Goal: Information Seeking & Learning: Learn about a topic

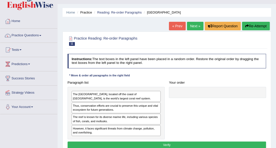
scroll to position [17, 0]
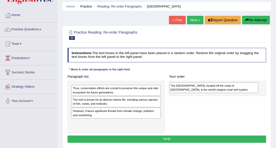
drag, startPoint x: 131, startPoint y: 91, endPoint x: 244, endPoint y: 88, distance: 113.7
click at [244, 88] on div "The [GEOGRAPHIC_DATA], located off the coast of [GEOGRAPHIC_DATA], is the world…" at bounding box center [213, 87] width 89 height 11
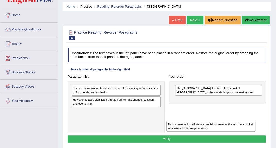
drag, startPoint x: 128, startPoint y: 92, endPoint x: 240, endPoint y: 134, distance: 119.4
click at [240, 134] on div "Instructions: The text boxes in the left panel have been placed in a random ord…" at bounding box center [166, 96] width 201 height 100
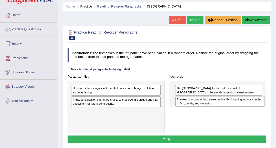
drag, startPoint x: 156, startPoint y: 93, endPoint x: 278, endPoint y: 106, distance: 122.9
click at [276, 106] on html "Toggle navigation Home Practice Questions Speaking Practice Read Aloud Repeat S…" at bounding box center [138, 57] width 276 height 148
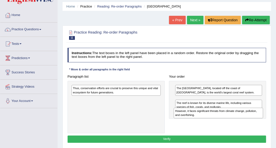
drag, startPoint x: 150, startPoint y: 92, endPoint x: 270, endPoint y: 118, distance: 123.3
click at [270, 118] on div "Practice Reading: Re-order Paragraphs 11 Great Barrier Reef Instructions: The t…" at bounding box center [167, 87] width 208 height 123
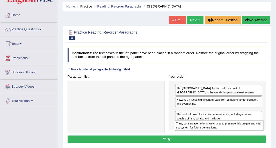
drag, startPoint x: 145, startPoint y: 89, endPoint x: 266, endPoint y: 130, distance: 128.3
click at [266, 130] on div "Paragraph list Thus, conservation efforts are crucial to preserve this unique a…" at bounding box center [166, 103] width 203 height 60
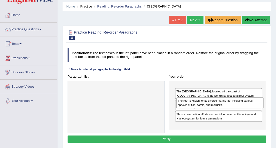
drag, startPoint x: 257, startPoint y: 124, endPoint x: 259, endPoint y: 99, distance: 25.1
click at [259, 99] on div "The reef is known for its diverse marine life, including various species of fis…" at bounding box center [219, 102] width 87 height 11
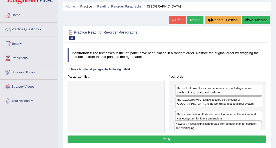
drag, startPoint x: 245, startPoint y: 112, endPoint x: 243, endPoint y: 128, distance: 16.3
click at [243, 128] on div "However, it faces significant threats from climate change, pollution, and overf…" at bounding box center [217, 125] width 87 height 11
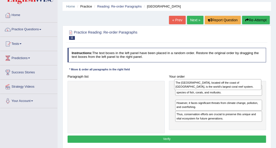
drag, startPoint x: 186, startPoint y: 103, endPoint x: 184, endPoint y: 82, distance: 20.6
click at [184, 82] on div "The Great Barrier Reef, located off the coast of Australia, is the world's larg…" at bounding box center [217, 84] width 87 height 11
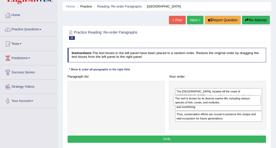
drag, startPoint x: 185, startPoint y: 89, endPoint x: 183, endPoint y: 101, distance: 12.1
click at [183, 100] on div "The reef is known for its diverse marine life, including various species of fis…" at bounding box center [217, 100] width 87 height 11
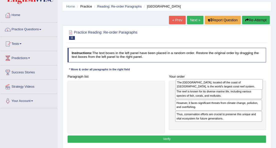
drag, startPoint x: 183, startPoint y: 102, endPoint x: 184, endPoint y: 82, distance: 20.1
click at [184, 82] on div "The Great Barrier Reef, located off the coast of Australia, is the world's larg…" at bounding box center [219, 84] width 87 height 11
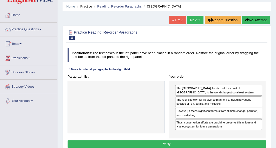
click at [181, 140] on button "Verify" at bounding box center [167, 143] width 199 height 7
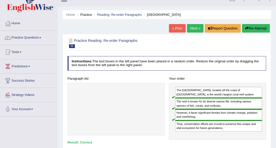
scroll to position [0, 0]
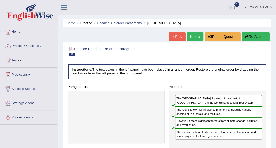
click at [198, 37] on link "Next »" at bounding box center [195, 36] width 17 height 9
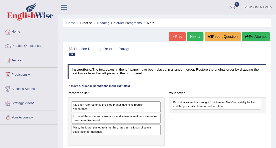
drag, startPoint x: 147, startPoint y: 114, endPoint x: 264, endPoint y: 101, distance: 117.4
click at [264, 101] on div "Paragraph list It is often referred to as the 'Red Planet' due to its reddish a…" at bounding box center [166, 117] width 203 height 56
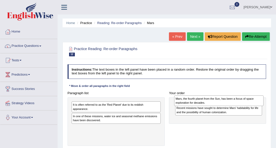
drag, startPoint x: 139, startPoint y: 124, endPoint x: 260, endPoint y: 95, distance: 124.3
click at [260, 95] on div "Mars, the fourth planet from the Sun, has been a focus of space exploration for…" at bounding box center [218, 100] width 89 height 11
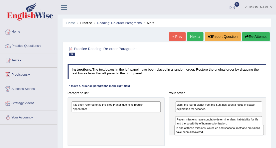
drag, startPoint x: 150, startPoint y: 112, endPoint x: 269, endPoint y: 131, distance: 120.9
click at [269, 131] on div "Practice Reading: Re-order Paragraphs 12 Mars Instructions: The text boxes in t…" at bounding box center [167, 101] width 208 height 119
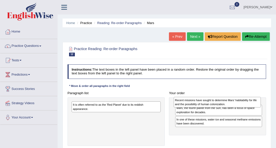
drag, startPoint x: 214, startPoint y: 133, endPoint x: 213, endPoint y: 101, distance: 31.8
click at [213, 101] on div "Recent missions have sought to determine Mars' habitability for life and the po…" at bounding box center [217, 102] width 87 height 11
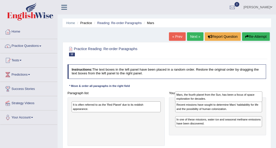
drag, startPoint x: 208, startPoint y: 118, endPoint x: 208, endPoint y: 93, distance: 25.0
click at [208, 93] on div "Mars, the fourth planet from the Sun, has been a focus of space exploration for…" at bounding box center [218, 96] width 87 height 11
drag, startPoint x: 205, startPoint y: 115, endPoint x: 203, endPoint y: 90, distance: 25.3
click at [203, 90] on div "Your order Recent missions have sought to determine Mars' habitability for life…" at bounding box center [217, 112] width 101 height 46
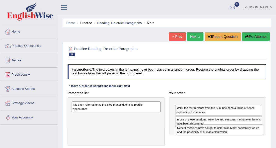
drag, startPoint x: 197, startPoint y: 105, endPoint x: 198, endPoint y: 132, distance: 27.3
click at [198, 132] on div "Recent missions have sought to determine Mars' habitability for life and the po…" at bounding box center [219, 129] width 87 height 11
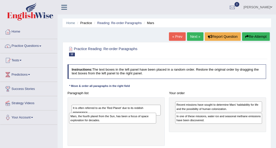
drag, startPoint x: 198, startPoint y: 119, endPoint x: 73, endPoint y: 120, distance: 124.6
click at [73, 120] on div "Mars, the fourth planet from the Sun, has been a focus of space exploration for…" at bounding box center [112, 118] width 87 height 11
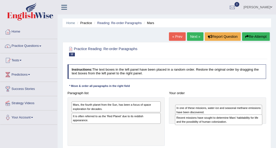
drag, startPoint x: 209, startPoint y: 104, endPoint x: 209, endPoint y: 120, distance: 15.3
click at [209, 120] on div "Recent missions have sought to determine Mars' habitability for life and the po…" at bounding box center [218, 119] width 87 height 11
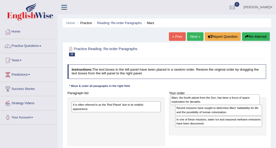
drag, startPoint x: 145, startPoint y: 108, endPoint x: 261, endPoint y: 100, distance: 115.4
click at [261, 100] on div "Paragraph list Mars, the fourth planet from the Sun, has been a focus of space …" at bounding box center [166, 117] width 203 height 56
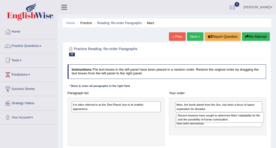
drag, startPoint x: 189, startPoint y: 119, endPoint x: 191, endPoint y: 117, distance: 3.1
click at [191, 117] on div "Recent missions have sought to determine Mars' habitability for life and the po…" at bounding box center [220, 117] width 87 height 11
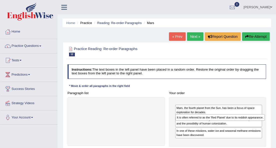
drag, startPoint x: 156, startPoint y: 105, endPoint x: 278, endPoint y: 120, distance: 123.3
click at [276, 120] on html "Toggle navigation Home Practice Questions Speaking Practice Read Aloud Repeat S…" at bounding box center [138, 74] width 276 height 148
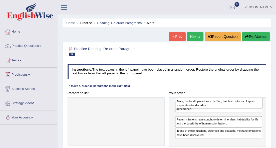
drag, startPoint x: 247, startPoint y: 116, endPoint x: 248, endPoint y: 99, distance: 17.3
click at [248, 99] on div "Mars, the fourth planet from the Sun, has been a focus of space exploration for…" at bounding box center [219, 103] width 87 height 11
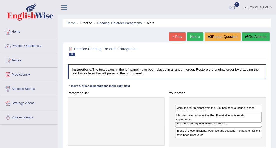
drag, startPoint x: 246, startPoint y: 106, endPoint x: 246, endPoint y: 118, distance: 12.5
click at [246, 118] on div "It is often referred to as the 'Red Planet' due to its reddish appearance." at bounding box center [218, 117] width 87 height 11
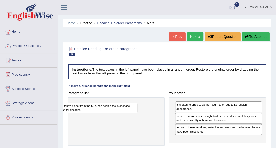
drag, startPoint x: 215, startPoint y: 114, endPoint x: 101, endPoint y: 105, distance: 114.7
click at [101, 105] on div "Mars, the fourth planet from the Sun, has been a focus of space exploration for…" at bounding box center [93, 108] width 87 height 11
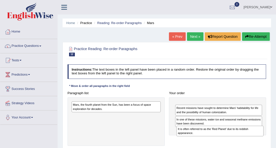
drag, startPoint x: 183, startPoint y: 107, endPoint x: 184, endPoint y: 136, distance: 29.1
click at [185, 135] on div "It is often referred to as the 'Red Planet' due to its reddish appearance." at bounding box center [219, 131] width 87 height 11
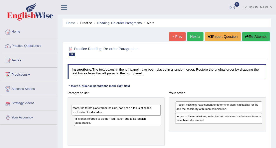
drag, startPoint x: 155, startPoint y: 107, endPoint x: 71, endPoint y: 126, distance: 86.1
click at [71, 126] on div "Paragraph list Mars, the fourth planet from the Sun, has been a focus of space …" at bounding box center [166, 117] width 203 height 56
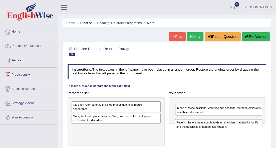
drag, startPoint x: 178, startPoint y: 107, endPoint x: 178, endPoint y: 128, distance: 21.0
click at [178, 128] on div "Recent missions have sought to determine Mars' habitability for life and the po…" at bounding box center [218, 124] width 87 height 11
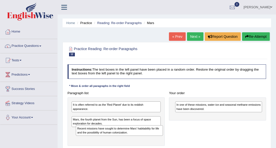
drag, startPoint x: 194, startPoint y: 103, endPoint x: 77, endPoint y: 131, distance: 120.0
click at [77, 131] on div "Recent missions have sought to determine Mars' habitability for life and the po…" at bounding box center [119, 130] width 87 height 11
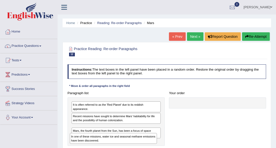
drag, startPoint x: 177, startPoint y: 107, endPoint x: 49, endPoint y: 145, distance: 133.0
click at [49, 145] on div "Toggle navigation Home Practice Questions Speaking Practice Read Aloud Repeat S…" at bounding box center [138, 130] width 276 height 260
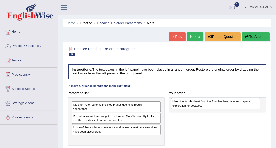
drag, startPoint x: 107, startPoint y: 138, endPoint x: 224, endPoint y: 100, distance: 123.2
click at [224, 100] on div "Mars, the fourth planet from the Sun, has been a focus of space exploration for…" at bounding box center [215, 103] width 89 height 11
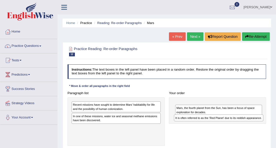
drag, startPoint x: 142, startPoint y: 106, endPoint x: 262, endPoint y: 121, distance: 121.6
click at [262, 121] on div "Paragraph list It is often referred to as the 'Red Planet' due to its reddish a…" at bounding box center [166, 117] width 203 height 56
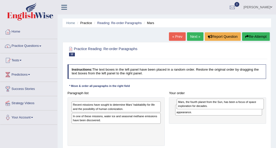
drag, startPoint x: 251, startPoint y: 119, endPoint x: 254, endPoint y: 103, distance: 16.7
click at [254, 103] on div "Mars, the fourth planet from the Sun, has been a focus of space exploration for…" at bounding box center [220, 104] width 87 height 11
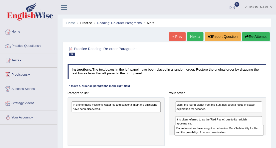
drag, startPoint x: 140, startPoint y: 109, endPoint x: 261, endPoint y: 137, distance: 124.6
click at [261, 137] on div "Paragraph list Recent missions have sought to determine Mars' habitability for …" at bounding box center [166, 117] width 203 height 56
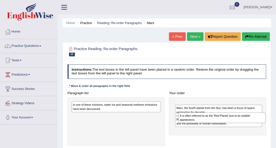
drag, startPoint x: 242, startPoint y: 127, endPoint x: 246, endPoint y: 116, distance: 12.5
click at [246, 116] on div "It is often referred to as the 'Red Planet' due to its reddish appearance." at bounding box center [221, 117] width 87 height 11
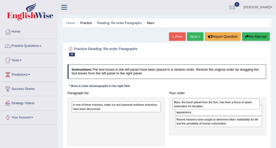
drag, startPoint x: 234, startPoint y: 121, endPoint x: 231, endPoint y: 105, distance: 16.5
click at [231, 105] on div "Mars, the fourth planet from the Sun, has been a focus of space exploration for…" at bounding box center [215, 104] width 87 height 11
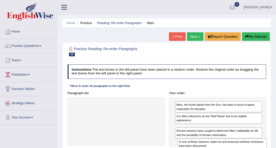
drag, startPoint x: 142, startPoint y: 106, endPoint x: 266, endPoint y: 149, distance: 131.9
click at [266, 148] on html "Toggle navigation Home Practice Questions Speaking Practice Read Aloud Repeat S…" at bounding box center [138, 74] width 276 height 148
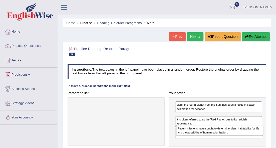
drag, startPoint x: 258, startPoint y: 141, endPoint x: 259, endPoint y: 129, distance: 11.6
click at [259, 129] on div "Recent missions have sought to determine Mars' habitability for life and the po…" at bounding box center [219, 130] width 87 height 11
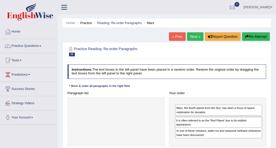
drag, startPoint x: 253, startPoint y: 132, endPoint x: 253, endPoint y: 124, distance: 8.0
click at [253, 124] on div "It is often referred to as the 'Red Planet' due to its reddish appearance." at bounding box center [218, 122] width 87 height 11
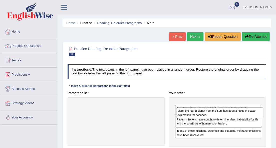
drag, startPoint x: 248, startPoint y: 121, endPoint x: 250, endPoint y: 114, distance: 7.2
click at [250, 114] on div "Mars, the fourth planet from the Sun, has been a focus of space exploration for…" at bounding box center [219, 112] width 87 height 11
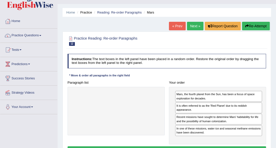
scroll to position [17, 0]
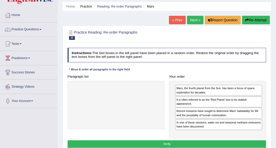
click at [184, 143] on button "Verify" at bounding box center [167, 143] width 199 height 7
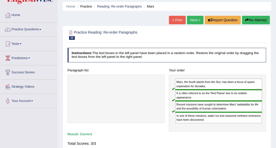
click at [244, 22] on button "Re-Attempt" at bounding box center [256, 20] width 28 height 9
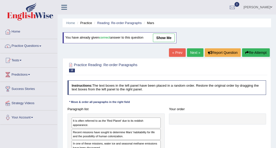
click at [197, 52] on link "Next »" at bounding box center [195, 52] width 17 height 9
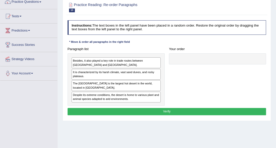
scroll to position [50, 0]
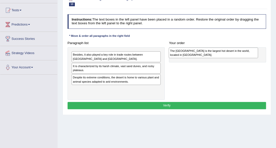
drag, startPoint x: 148, startPoint y: 78, endPoint x: 262, endPoint y: 47, distance: 118.5
click at [262, 47] on div "Paragraph list Besides, it also played a key role in trade routes between North…" at bounding box center [166, 69] width 203 height 60
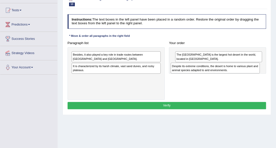
drag, startPoint x: 147, startPoint y: 80, endPoint x: 262, endPoint y: 67, distance: 116.4
click at [262, 67] on div "Paragraph list Besides, it also played a key role in trade routes between North…" at bounding box center [166, 69] width 203 height 60
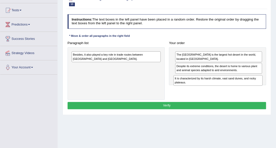
drag, startPoint x: 133, startPoint y: 67, endPoint x: 253, endPoint y: 81, distance: 120.7
click at [253, 81] on div "It is characterized by its harsh climate, vast sand dunes, and rocky plateaus." at bounding box center [217, 80] width 89 height 11
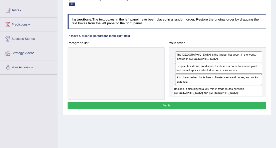
drag, startPoint x: 95, startPoint y: 57, endPoint x: 214, endPoint y: 97, distance: 125.8
click at [214, 97] on div "Paragraph list Besides, it also played a key role in trade routes between North…" at bounding box center [166, 69] width 203 height 60
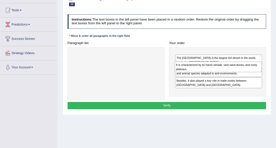
drag, startPoint x: 229, startPoint y: 79, endPoint x: 228, endPoint y: 66, distance: 12.8
click at [228, 66] on div "It is characterized by its harsh climate, vast sand dunes, and rocky plateaus." at bounding box center [218, 67] width 87 height 11
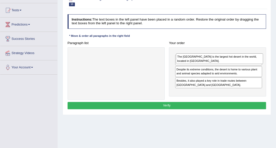
drag, startPoint x: 226, startPoint y: 67, endPoint x: 227, endPoint y: 56, distance: 10.8
click at [227, 56] on div "The Sahara Desert is the largest hot desert in the world, located in North Afri…" at bounding box center [219, 58] width 87 height 11
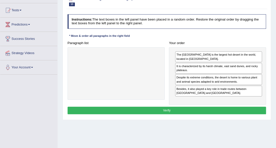
click at [193, 111] on button "Verify" at bounding box center [167, 110] width 199 height 7
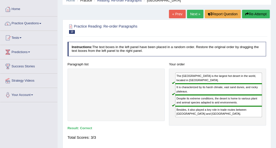
scroll to position [17, 0]
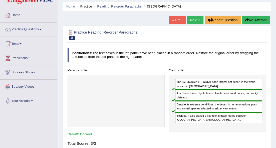
click at [194, 20] on link "Next »" at bounding box center [195, 20] width 17 height 9
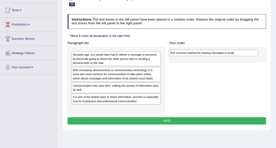
drag, startPoint x: 149, startPoint y: 55, endPoint x: 263, endPoint y: 53, distance: 114.4
click at [263, 53] on div "Paragraph list One common method for sharing messages is email. Decades ago, yo…" at bounding box center [166, 77] width 203 height 76
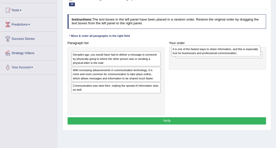
drag, startPoint x: 143, startPoint y: 99, endPoint x: 261, endPoint y: 43, distance: 130.0
click at [261, 43] on div "Paragraph list Decades ago, you would have had to deliver a message to someone …" at bounding box center [166, 77] width 203 height 76
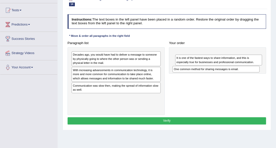
drag, startPoint x: 245, startPoint y: 51, endPoint x: 242, endPoint y: 68, distance: 17.3
click at [242, 68] on div "One common method for sharing messages is email." at bounding box center [215, 69] width 87 height 7
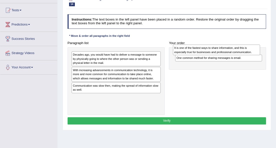
drag, startPoint x: 242, startPoint y: 67, endPoint x: 240, endPoint y: 51, distance: 16.5
click at [240, 51] on div "It is one of the fastest ways to share information, and this is especially true…" at bounding box center [216, 50] width 87 height 11
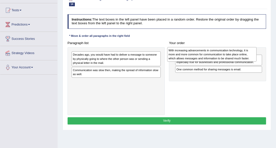
drag, startPoint x: 155, startPoint y: 76, endPoint x: 267, endPoint y: 52, distance: 114.6
click at [267, 52] on div "Paragraph list Decades ago, you would have had to deliver a message to someone …" at bounding box center [166, 77] width 203 height 76
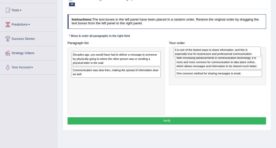
drag, startPoint x: 244, startPoint y: 74, endPoint x: 243, endPoint y: 51, distance: 23.6
click at [243, 51] on div "It is one of the fastest ways to share information, and this is especially true…" at bounding box center [217, 52] width 87 height 11
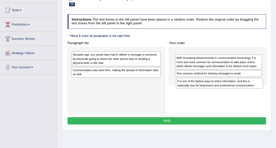
drag, startPoint x: 188, startPoint y: 55, endPoint x: 188, endPoint y: 85, distance: 30.0
click at [188, 85] on div "It is one of the fastest ways to share information, and this is especially true…" at bounding box center [219, 83] width 87 height 11
drag, startPoint x: 188, startPoint y: 59, endPoint x: 188, endPoint y: 89, distance: 30.3
click at [188, 89] on div "Paragraph list Decades ago, you would have had to deliver a message to someone …" at bounding box center [166, 77] width 203 height 76
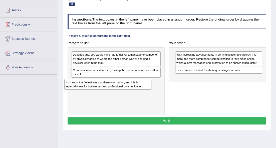
drag, startPoint x: 184, startPoint y: 60, endPoint x: 55, endPoint y: 92, distance: 134.0
click at [55, 92] on div "Toggle navigation Home Practice Questions Speaking Practice Read Aloud Repeat S…" at bounding box center [138, 80] width 276 height 260
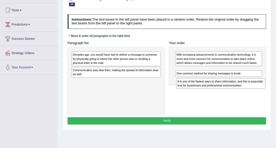
drag, startPoint x: 116, startPoint y: 81, endPoint x: 238, endPoint y: 81, distance: 121.9
click at [238, 81] on div "It is one of the fastest ways to share information, and this is especially true…" at bounding box center [220, 83] width 89 height 11
drag, startPoint x: 234, startPoint y: 71, endPoint x: 234, endPoint y: 85, distance: 13.3
click at [234, 85] on div "It is one of the fastest ways to share information, and this is especially true…" at bounding box center [218, 83] width 87 height 11
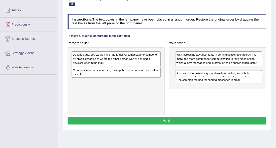
drag, startPoint x: 232, startPoint y: 80, endPoint x: 231, endPoint y: 73, distance: 6.8
click at [231, 77] on div "One common method for sharing messages is email." at bounding box center [218, 80] width 87 height 7
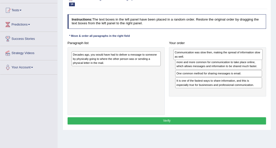
drag, startPoint x: 141, startPoint y: 74, endPoint x: 261, endPoint y: 53, distance: 121.6
click at [261, 53] on div "Communication was slow then, making the spread of information slow as well." at bounding box center [217, 54] width 89 height 11
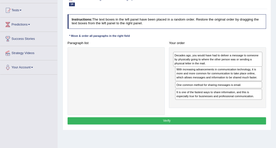
drag, startPoint x: 142, startPoint y: 63, endPoint x: 261, endPoint y: 63, distance: 119.6
click at [261, 63] on div "Decades ago, you would have had to deliver a message to someone by physically g…" at bounding box center [217, 59] width 89 height 15
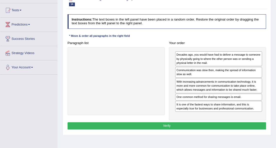
click at [194, 124] on button "Verify" at bounding box center [167, 125] width 199 height 7
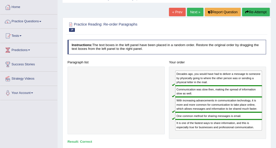
scroll to position [17, 0]
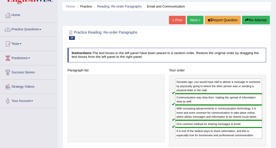
click at [38, 31] on link "Practice Questions" at bounding box center [28, 29] width 57 height 13
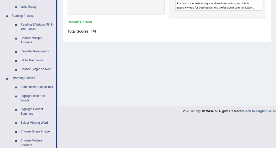
scroll to position [150, 0]
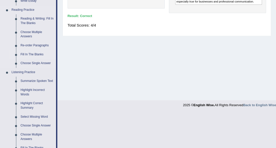
click at [41, 55] on link "Fill In The Blanks" at bounding box center [37, 54] width 38 height 9
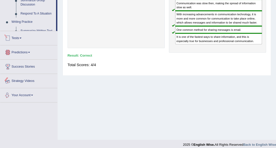
scroll to position [221, 0]
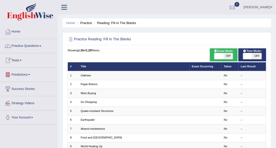
click at [40, 46] on link "Practice Questions" at bounding box center [28, 45] width 57 height 13
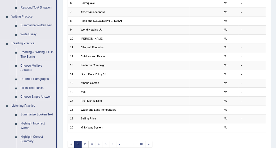
scroll to position [133, 0]
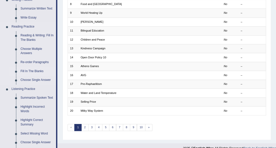
click at [32, 71] on link "Fill In The Blanks" at bounding box center [37, 71] width 38 height 9
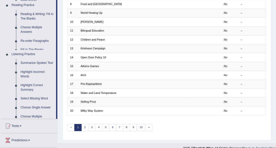
click at [33, 71] on ul "Home Practice Questions Speaking Practice Read Aloud Repeat Sentence Describe I…" at bounding box center [28, 40] width 57 height 299
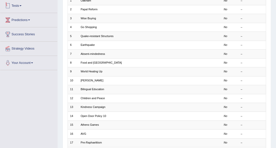
scroll to position [90, 0]
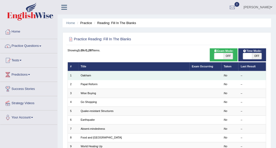
click at [95, 76] on td "Oakham" at bounding box center [133, 75] width 111 height 9
click at [88, 76] on link "Oakham" at bounding box center [86, 75] width 11 height 3
click at [88, 77] on link "Oakham" at bounding box center [86, 75] width 11 height 3
click at [88, 76] on link "Oakham" at bounding box center [86, 75] width 11 height 3
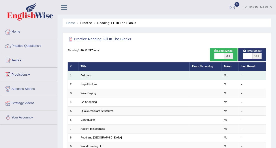
click at [89, 76] on link "Oakham" at bounding box center [86, 75] width 11 height 3
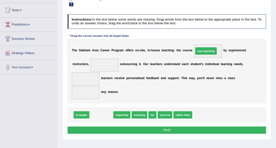
drag, startPoint x: 105, startPoint y: 113, endPoint x: 228, endPoint y: 38, distance: 144.2
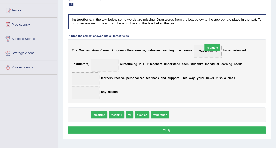
drag, startPoint x: 79, startPoint y: 114, endPoint x: 232, endPoint y: 37, distance: 171.9
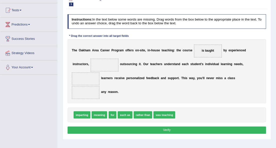
click at [103, 66] on span at bounding box center [105, 65] width 28 height 13
drag, startPoint x: 82, startPoint y: 117, endPoint x: 106, endPoint y: 63, distance: 59.6
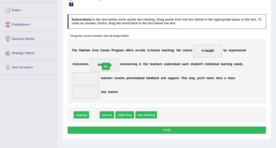
drag, startPoint x: 94, startPoint y: 114, endPoint x: 108, endPoint y: 57, distance: 58.6
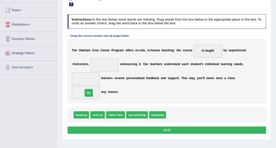
drag, startPoint x: 104, startPoint y: 63, endPoint x: 86, endPoint y: 96, distance: 38.1
drag, startPoint x: 77, startPoint y: 113, endPoint x: 109, endPoint y: 54, distance: 67.2
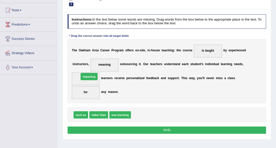
drag, startPoint x: 136, startPoint y: 114, endPoint x: 76, endPoint y: 72, distance: 73.7
click at [152, 128] on button "Verify" at bounding box center [167, 129] width 199 height 7
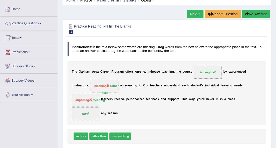
scroll to position [17, 0]
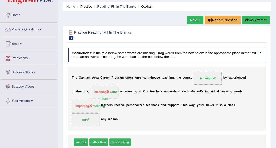
click at [189, 19] on link "Next »" at bounding box center [195, 20] width 17 height 9
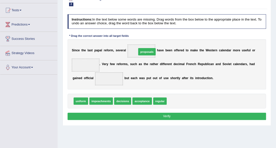
drag, startPoint x: 177, startPoint y: 100, endPoint x: 142, endPoint y: 42, distance: 67.6
drag, startPoint x: 79, startPoint y: 101, endPoint x: 83, endPoint y: 59, distance: 42.4
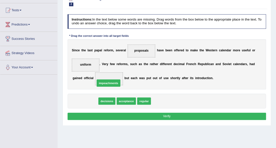
drag, startPoint x: 87, startPoint y: 100, endPoint x: 115, endPoint y: 78, distance: 35.1
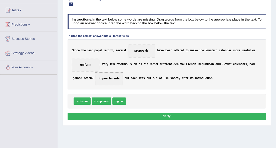
click at [144, 116] on button "Verify" at bounding box center [167, 116] width 199 height 7
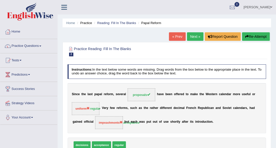
click at [190, 35] on link "Next »" at bounding box center [195, 36] width 17 height 9
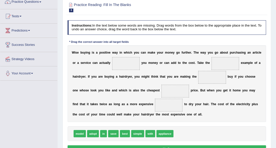
scroll to position [50, 0]
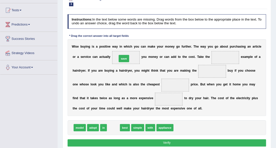
drag, startPoint x: 114, startPoint y: 127, endPoint x: 126, endPoint y: 45, distance: 82.3
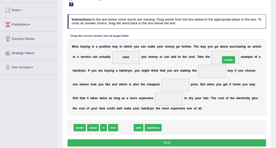
drag, startPoint x: 126, startPoint y: 127, endPoint x: 246, endPoint y: 48, distance: 144.3
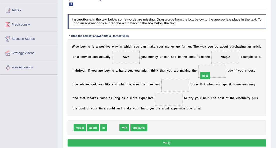
drag, startPoint x: 111, startPoint y: 125, endPoint x: 220, endPoint y: 62, distance: 125.4
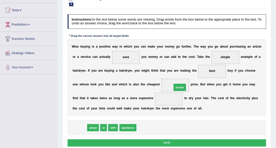
drag, startPoint x: 79, startPoint y: 126, endPoint x: 197, endPoint y: 78, distance: 127.1
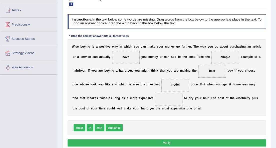
click at [180, 85] on span "model" at bounding box center [175, 85] width 28 height 13
click at [209, 72] on span "best" at bounding box center [212, 71] width 28 height 13
drag, startPoint x: 178, startPoint y: 84, endPoint x: 229, endPoint y: 66, distance: 53.8
drag, startPoint x: 130, startPoint y: 126, endPoint x: 191, endPoint y: 78, distance: 77.3
drag, startPoint x: 210, startPoint y: 69, endPoint x: 161, endPoint y: 102, distance: 58.9
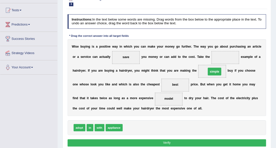
drag, startPoint x: 221, startPoint y: 57, endPoint x: 208, endPoint y: 74, distance: 21.3
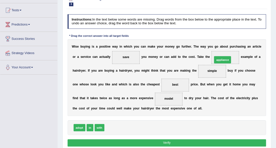
drag, startPoint x: 117, startPoint y: 125, endPoint x: 245, endPoint y: 46, distance: 150.6
click at [180, 141] on button "Verify" at bounding box center [167, 142] width 199 height 7
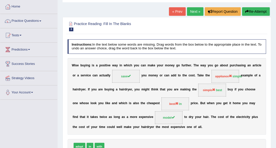
scroll to position [17, 0]
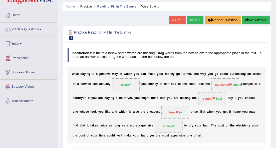
click at [194, 20] on link "Next »" at bounding box center [195, 20] width 17 height 9
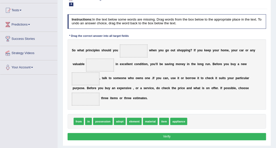
click at [122, 121] on span "adopt" at bounding box center [120, 121] width 12 height 7
drag, startPoint x: 129, startPoint y: 50, endPoint x: 128, endPoint y: 66, distance: 16.0
click at [129, 50] on span at bounding box center [134, 51] width 28 height 13
drag, startPoint x: 123, startPoint y: 121, endPoint x: 138, endPoint y: 40, distance: 81.9
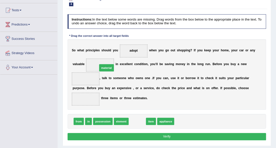
drag, startPoint x: 135, startPoint y: 120, endPoint x: 99, endPoint y: 57, distance: 73.0
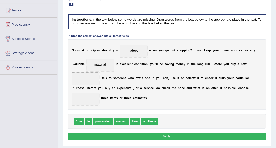
drag, startPoint x: 103, startPoint y: 62, endPoint x: 97, endPoint y: 71, distance: 10.3
click at [97, 71] on span "material" at bounding box center [100, 65] width 28 height 13
drag, startPoint x: 155, startPoint y: 121, endPoint x: 85, endPoint y: 72, distance: 85.8
drag, startPoint x: 105, startPoint y: 63, endPoint x: 88, endPoint y: 82, distance: 25.5
drag, startPoint x: 151, startPoint y: 122, endPoint x: 98, endPoint y: 56, distance: 84.9
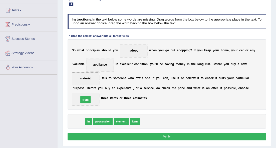
drag, startPoint x: 79, startPoint y: 120, endPoint x: 87, endPoint y: 95, distance: 26.8
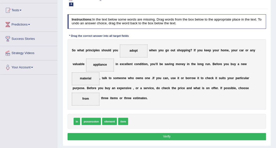
click at [128, 134] on button "Verify" at bounding box center [167, 136] width 199 height 7
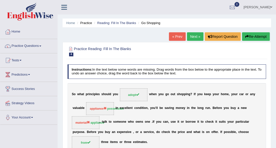
click at [197, 32] on div "Home Practice Reading: Fill In The Blanks Go Shopping « Prev Next » Report Ques…" at bounding box center [167, 125] width 219 height 250
click at [193, 38] on link "Next »" at bounding box center [195, 36] width 17 height 9
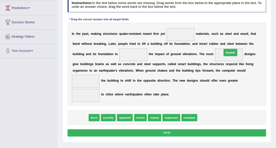
drag, startPoint x: 80, startPoint y: 116, endPoint x: 257, endPoint y: 40, distance: 192.2
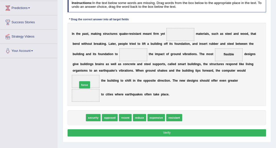
drag, startPoint x: 79, startPoint y: 117, endPoint x: 86, endPoint y: 78, distance: 40.1
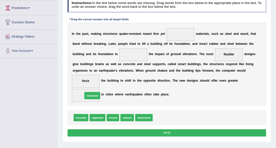
drag, startPoint x: 166, startPoint y: 117, endPoint x: 84, endPoint y: 92, distance: 86.1
drag, startPoint x: 82, startPoint y: 116, endPoint x: 90, endPoint y: 91, distance: 26.8
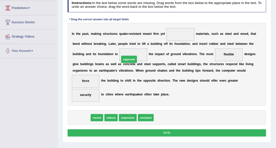
drag, startPoint x: 83, startPoint y: 118, endPoint x: 139, endPoint y: 49, distance: 89.1
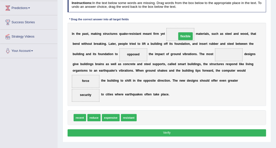
drag, startPoint x: 226, startPoint y: 53, endPoint x: 175, endPoint y: 32, distance: 55.3
drag, startPoint x: 125, startPoint y: 116, endPoint x: 136, endPoint y: 119, distance: 11.6
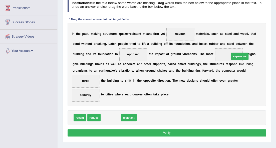
drag, startPoint x: 111, startPoint y: 116, endPoint x: 263, endPoint y: 44, distance: 167.9
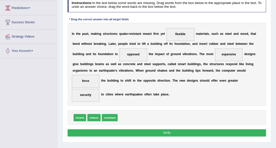
click at [184, 129] on button "Verify" at bounding box center [167, 132] width 199 height 7
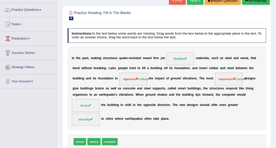
scroll to position [17, 0]
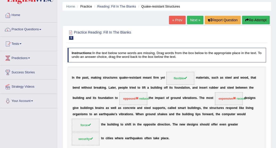
click at [193, 19] on link "Next »" at bounding box center [195, 20] width 17 height 9
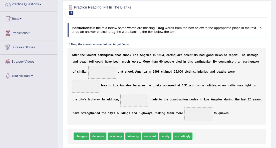
scroll to position [50, 0]
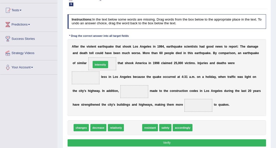
drag, startPoint x: 132, startPoint y: 126, endPoint x: 94, endPoint y: 53, distance: 82.8
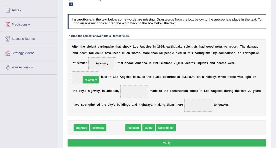
drag, startPoint x: 114, startPoint y: 127, endPoint x: 84, endPoint y: 71, distance: 63.8
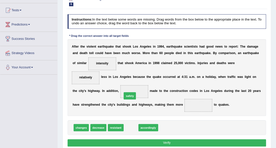
drag, startPoint x: 126, startPoint y: 126, endPoint x: 126, endPoint y: 86, distance: 40.0
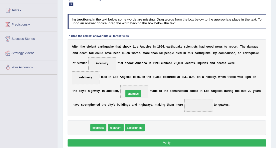
drag, startPoint x: 85, startPoint y: 126, endPoint x: 146, endPoint y: 86, distance: 73.0
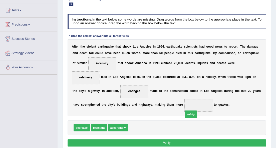
drag, startPoint x: 133, startPoint y: 126, endPoint x: 201, endPoint y: 106, distance: 70.8
click at [177, 141] on button "Verify" at bounding box center [167, 142] width 199 height 7
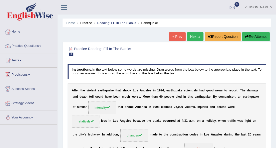
scroll to position [17, 0]
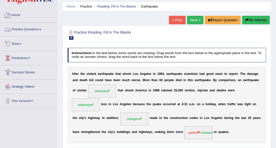
click at [16, 17] on link "Home" at bounding box center [28, 14] width 57 height 13
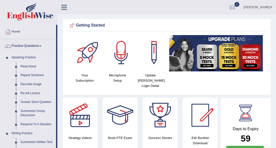
click at [28, 66] on link "Read Aloud" at bounding box center [37, 66] width 38 height 9
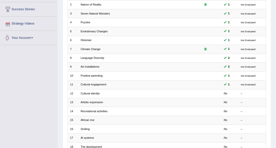
scroll to position [83, 0]
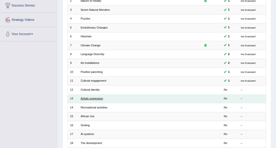
click at [89, 98] on link "Artistic expression" at bounding box center [92, 98] width 23 height 3
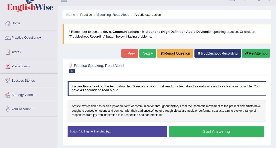
scroll to position [17, 0]
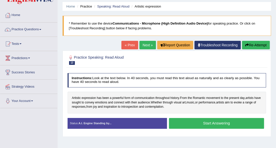
click at [187, 121] on button "Start Answering" at bounding box center [216, 123] width 95 height 11
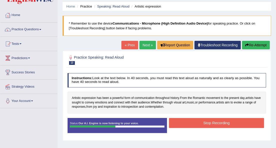
click at [189, 121] on button "Stop Recording" at bounding box center [216, 123] width 95 height 10
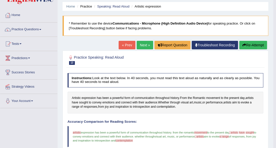
click at [138, 46] on link "Next »" at bounding box center [145, 45] width 17 height 9
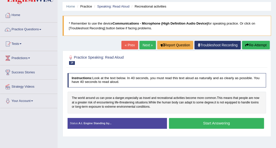
scroll to position [17, 0]
click at [194, 121] on button "Start Answering" at bounding box center [216, 123] width 95 height 11
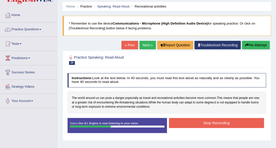
click at [195, 121] on button "Stop Recording" at bounding box center [216, 123] width 95 height 10
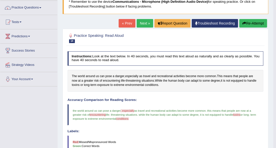
scroll to position [33, 0]
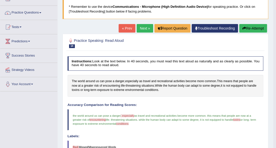
click at [145, 28] on link "Next »" at bounding box center [145, 28] width 17 height 9
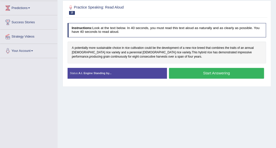
click at [178, 71] on button "Start Answering" at bounding box center [216, 73] width 95 height 11
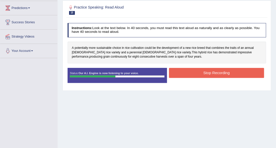
click at [178, 72] on button "Stop Recording" at bounding box center [216, 73] width 95 height 10
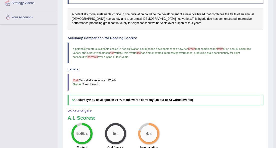
scroll to position [50, 0]
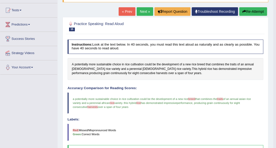
click at [138, 11] on link "Next »" at bounding box center [145, 11] width 17 height 9
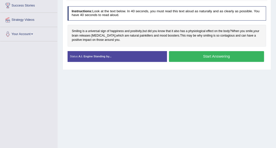
click at [221, 56] on button "Start Answering" at bounding box center [216, 56] width 95 height 11
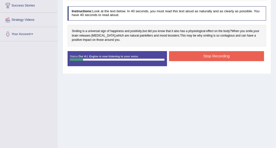
click at [190, 57] on button "Stop Recording" at bounding box center [216, 56] width 95 height 10
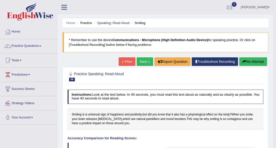
click at [245, 60] on button "Re-Attempt" at bounding box center [253, 61] width 28 height 9
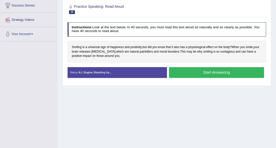
drag, startPoint x: 0, startPoint y: 0, endPoint x: 219, endPoint y: 71, distance: 229.8
click at [219, 71] on button "Start Answering" at bounding box center [216, 72] width 95 height 11
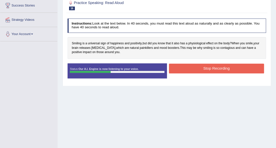
click at [214, 70] on button "Stop Recording" at bounding box center [216, 69] width 95 height 10
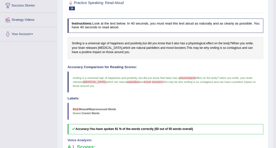
scroll to position [17, 0]
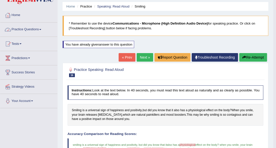
click at [38, 28] on link "Practice Questions" at bounding box center [28, 29] width 57 height 13
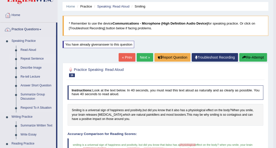
click at [35, 58] on link "Repeat Sentence" at bounding box center [37, 58] width 38 height 9
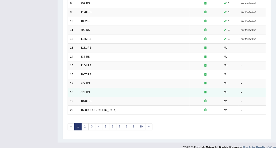
scroll to position [139, 0]
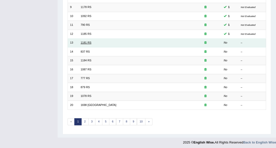
click at [86, 41] on link "1181 RS" at bounding box center [86, 42] width 11 height 3
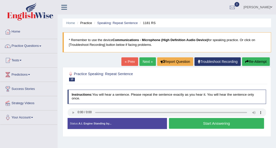
click at [194, 124] on button "Start Answering" at bounding box center [216, 123] width 95 height 11
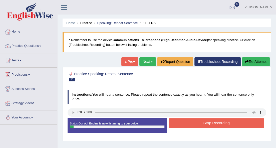
click at [194, 123] on button "Stop Recording" at bounding box center [216, 123] width 95 height 10
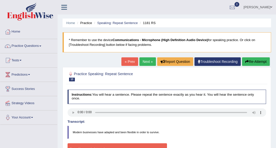
click at [260, 64] on button "Re-Attempt" at bounding box center [256, 61] width 28 height 9
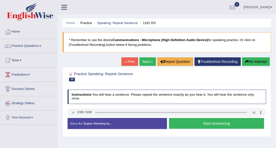
click at [193, 125] on button "Start Answering" at bounding box center [216, 123] width 95 height 11
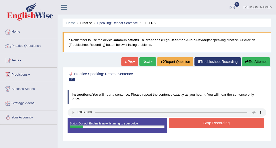
click at [193, 125] on button "Stop Recording" at bounding box center [216, 123] width 95 height 10
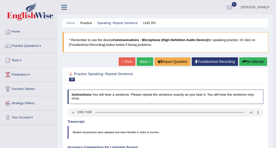
click at [148, 63] on link "Next »" at bounding box center [145, 61] width 17 height 9
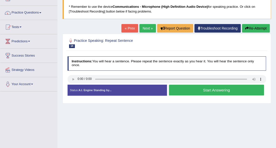
click at [183, 92] on button "Start Answering" at bounding box center [216, 90] width 95 height 11
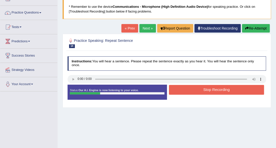
click at [183, 92] on button "Stop Recording" at bounding box center [216, 90] width 95 height 10
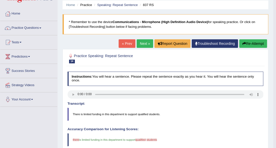
scroll to position [17, 0]
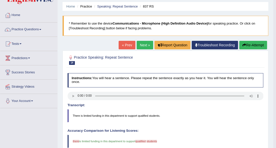
click at [148, 46] on link "Next »" at bounding box center [145, 45] width 17 height 9
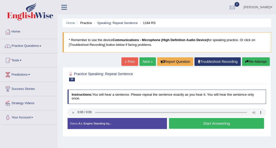
click at [187, 123] on button "Start Answering" at bounding box center [216, 123] width 95 height 11
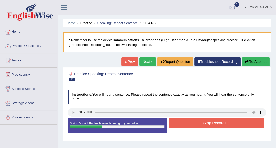
click at [186, 123] on button "Stop Recording" at bounding box center [216, 123] width 95 height 10
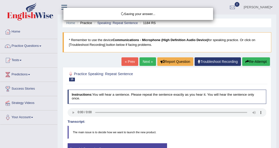
click at [250, 63] on div "Saving your answer..." at bounding box center [139, 74] width 279 height 148
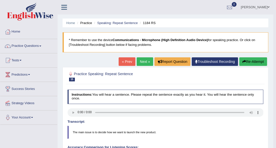
click at [141, 62] on link "Next »" at bounding box center [145, 61] width 17 height 9
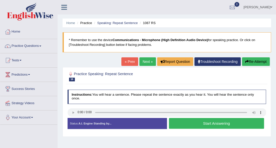
click at [184, 126] on button "Start Answering" at bounding box center [216, 123] width 95 height 11
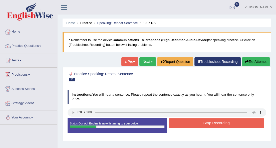
click at [189, 122] on button "Stop Recording" at bounding box center [216, 123] width 95 height 10
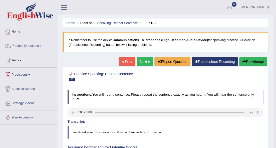
click at [142, 62] on link "Next »" at bounding box center [145, 61] width 17 height 9
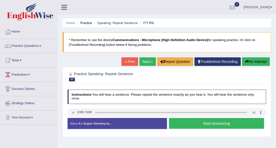
click at [176, 119] on button "Start Answering" at bounding box center [216, 123] width 95 height 11
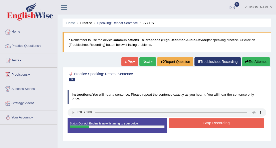
click at [176, 121] on button "Stop Recording" at bounding box center [216, 123] width 95 height 10
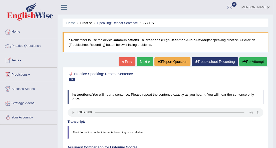
click at [41, 46] on span at bounding box center [40, 46] width 2 height 1
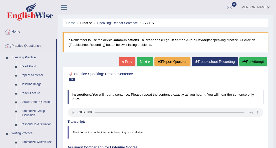
click at [35, 84] on link "Describe Image" at bounding box center [37, 84] width 38 height 9
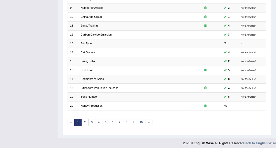
scroll to position [139, 0]
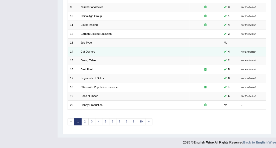
click at [88, 50] on link "Cat Owners" at bounding box center [88, 51] width 15 height 3
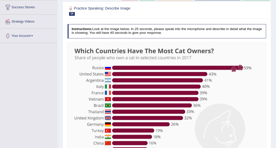
scroll to position [130, 0]
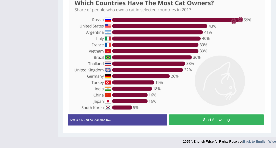
click at [187, 119] on button "Start Answering" at bounding box center [216, 119] width 95 height 11
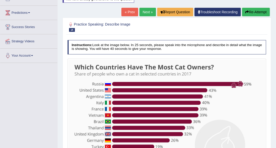
scroll to position [59, 0]
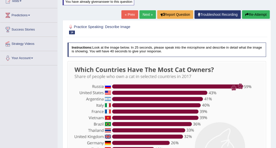
click at [261, 12] on button "Re-Attempt" at bounding box center [256, 14] width 28 height 9
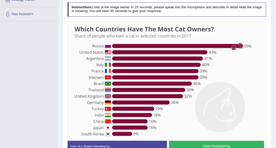
scroll to position [109, 0]
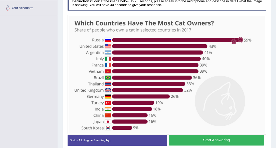
click at [190, 137] on button "Start Answering" at bounding box center [216, 140] width 95 height 11
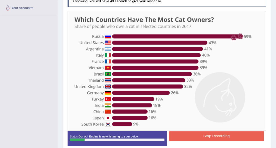
click at [189, 137] on button "Stop Recording" at bounding box center [216, 136] width 95 height 10
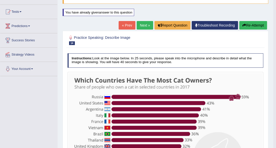
scroll to position [9, 0]
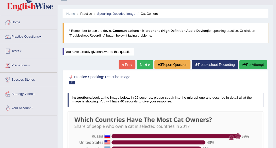
click at [251, 62] on button "Re-Attempt" at bounding box center [253, 64] width 28 height 9
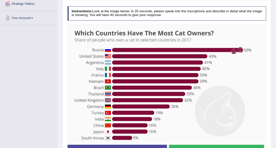
scroll to position [126, 0]
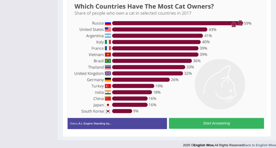
click at [193, 124] on button "Start Answering" at bounding box center [216, 123] width 95 height 11
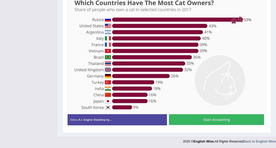
scroll to position [123, 0]
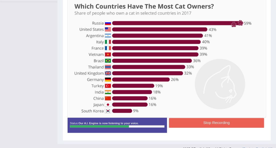
click at [187, 124] on button "Stop Recording" at bounding box center [216, 123] width 95 height 10
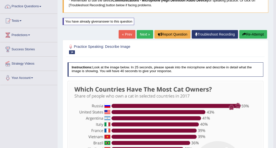
scroll to position [39, 0]
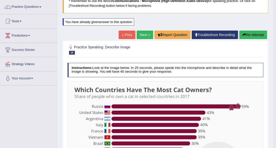
click at [147, 32] on link "Next »" at bounding box center [145, 35] width 17 height 9
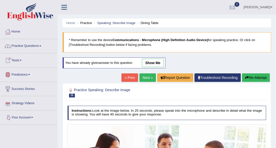
click at [142, 76] on link "Next »" at bounding box center [147, 77] width 17 height 9
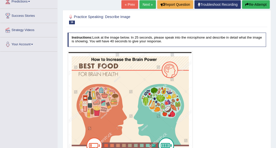
scroll to position [69, 0]
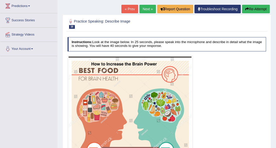
click at [149, 7] on link "Next »" at bounding box center [147, 9] width 17 height 9
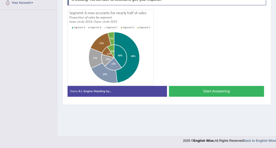
click at [192, 98] on div "Status: A.I. Engine Standing by... Start Answering Stop Recording" at bounding box center [167, 93] width 199 height 15
click at [192, 92] on button "Start Answering" at bounding box center [216, 91] width 95 height 11
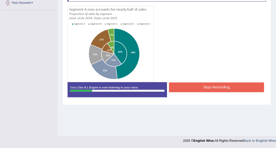
click at [207, 85] on button "Stop Recording" at bounding box center [216, 87] width 95 height 10
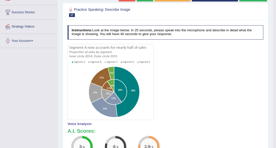
scroll to position [56, 0]
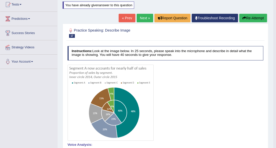
click at [146, 18] on link "Next »" at bounding box center [145, 18] width 17 height 9
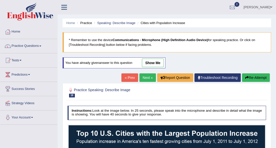
click at [130, 77] on link "« Prev" at bounding box center [129, 77] width 17 height 9
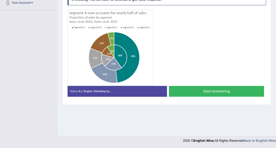
click at [189, 89] on button "Start Answering" at bounding box center [216, 91] width 95 height 11
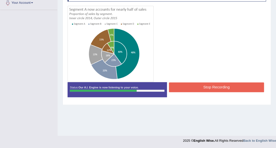
click at [186, 91] on button "Stop Recording" at bounding box center [216, 87] width 95 height 10
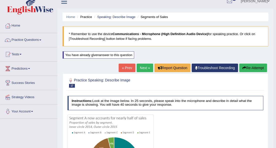
scroll to position [6, 0]
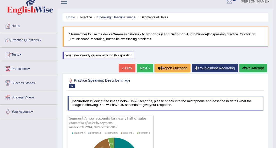
click at [147, 68] on link "Next »" at bounding box center [145, 68] width 17 height 9
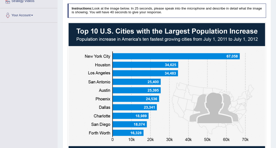
scroll to position [119, 0]
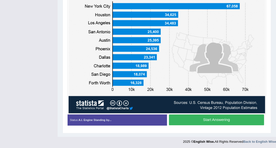
click at [208, 116] on button "Start Answering" at bounding box center [216, 119] width 95 height 11
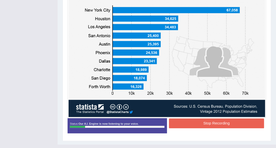
scroll to position [149, 0]
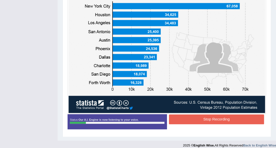
click at [211, 115] on button "Stop Recording" at bounding box center [216, 119] width 95 height 10
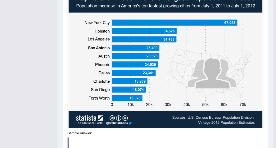
scroll to position [99, 0]
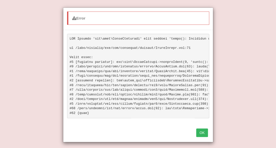
click at [201, 134] on button "OK" at bounding box center [202, 132] width 12 height 9
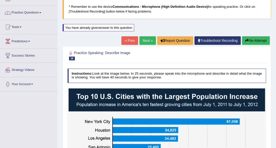
scroll to position [28, 0]
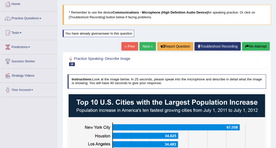
click at [245, 45] on icon "button" at bounding box center [247, 47] width 4 height 4
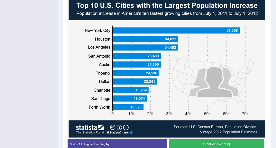
scroll to position [152, 0]
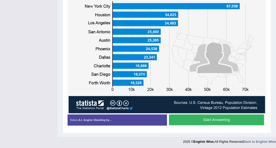
click at [206, 120] on button "Start Answering" at bounding box center [216, 119] width 95 height 11
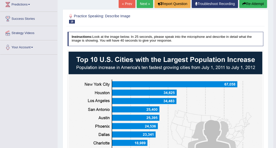
scroll to position [20, 0]
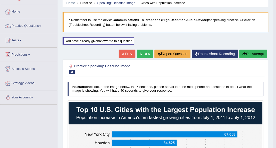
click at [144, 55] on link "Next »" at bounding box center [145, 54] width 17 height 9
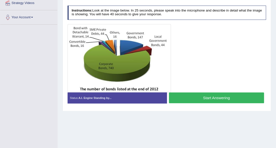
click at [189, 94] on button "Start Answering" at bounding box center [216, 97] width 95 height 11
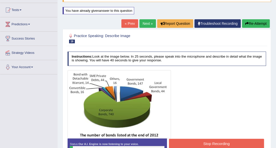
scroll to position [50, 0]
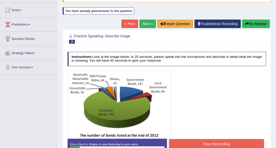
click at [188, 143] on button "Stop Recording" at bounding box center [216, 144] width 95 height 10
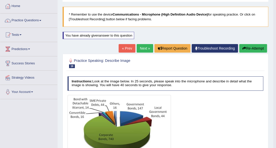
scroll to position [17, 0]
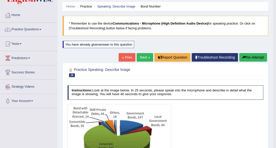
click at [253, 56] on button "Re-Attempt" at bounding box center [253, 57] width 28 height 9
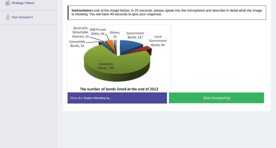
click at [201, 97] on button "Start Answering" at bounding box center [216, 97] width 95 height 11
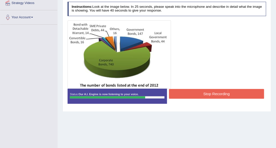
click at [194, 91] on button "Stop Recording" at bounding box center [216, 94] width 95 height 10
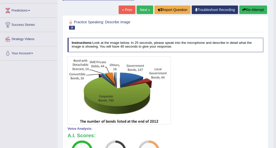
scroll to position [31, 0]
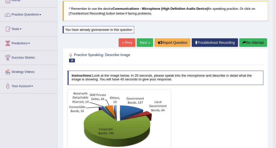
click at [145, 42] on link "Next »" at bounding box center [145, 42] width 17 height 9
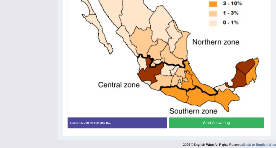
scroll to position [144, 0]
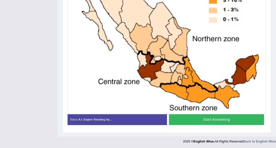
click at [188, 116] on button "Start Answering" at bounding box center [216, 119] width 95 height 11
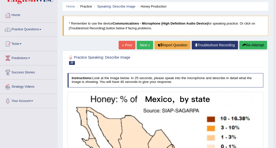
scroll to position [11, 0]
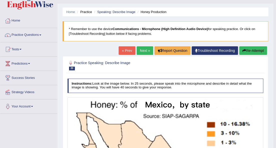
click at [142, 47] on link "Next »" at bounding box center [145, 50] width 17 height 9
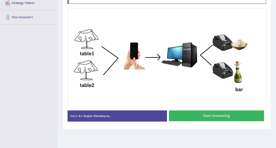
scroll to position [83, 0]
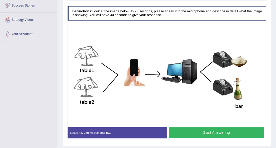
click at [185, 130] on button "Start Answering" at bounding box center [216, 132] width 95 height 11
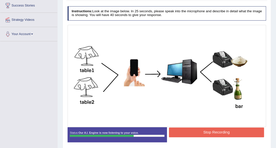
click at [201, 131] on button "Stop Recording" at bounding box center [216, 132] width 95 height 10
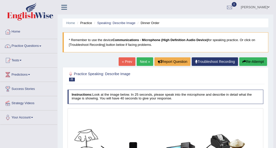
scroll to position [0, 0]
click at [139, 62] on link "Next »" at bounding box center [145, 61] width 17 height 9
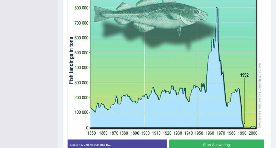
scroll to position [133, 0]
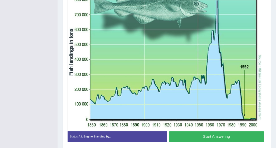
click at [201, 134] on button "Start Answering" at bounding box center [216, 136] width 95 height 11
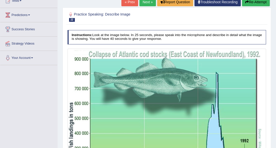
scroll to position [17, 0]
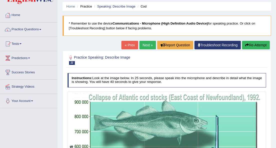
drag, startPoint x: 250, startPoint y: 42, endPoint x: 248, endPoint y: 44, distance: 3.4
click at [250, 42] on button "Re-Attempt" at bounding box center [256, 45] width 28 height 9
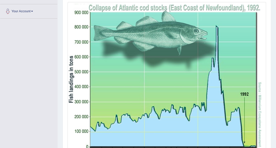
scroll to position [150, 0]
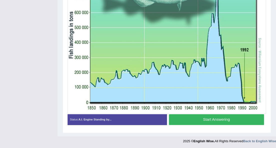
click at [190, 115] on button "Start Answering" at bounding box center [216, 119] width 95 height 11
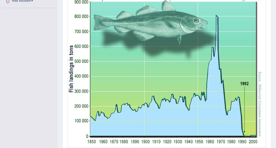
scroll to position [154, 0]
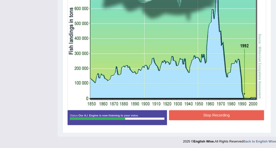
click at [197, 114] on button "Stop Recording" at bounding box center [216, 115] width 95 height 10
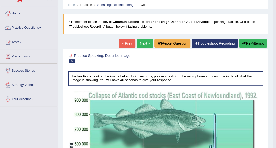
scroll to position [11, 0]
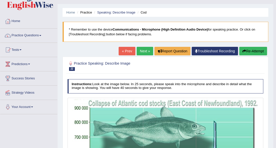
click at [143, 52] on link "Next »" at bounding box center [145, 51] width 17 height 9
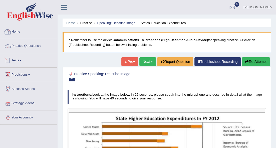
click at [20, 32] on link "Home" at bounding box center [28, 31] width 57 height 13
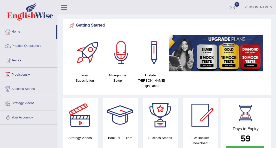
click at [38, 46] on link "Practice Questions" at bounding box center [28, 45] width 57 height 13
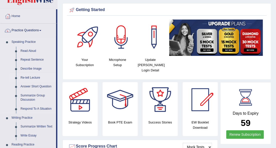
scroll to position [17, 0]
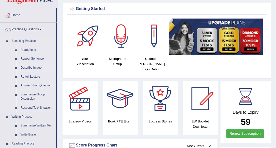
click at [33, 68] on link "Describe Image" at bounding box center [37, 67] width 38 height 9
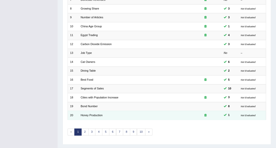
scroll to position [139, 0]
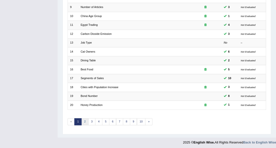
click at [83, 119] on link "2" at bounding box center [84, 121] width 7 height 7
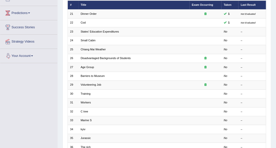
scroll to position [83, 0]
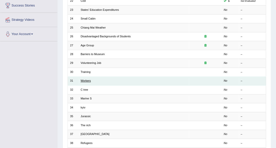
click at [89, 79] on link "Workers" at bounding box center [86, 80] width 10 height 3
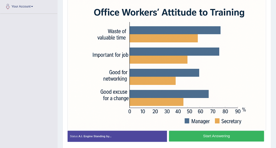
scroll to position [117, 0]
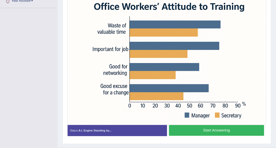
click at [178, 132] on button "Start Answering" at bounding box center [216, 130] width 95 height 11
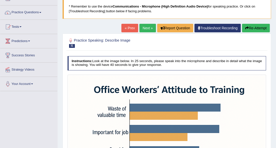
scroll to position [31, 0]
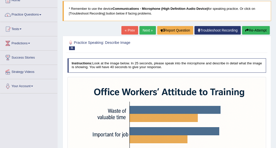
click at [145, 27] on link "Next »" at bounding box center [147, 30] width 17 height 9
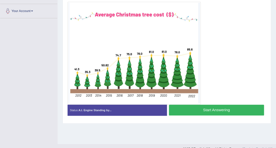
scroll to position [115, 0]
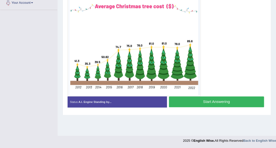
click at [212, 97] on button "Start Answering" at bounding box center [216, 101] width 95 height 11
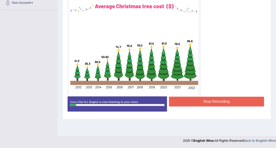
click at [210, 100] on button "Stop Recording" at bounding box center [216, 102] width 95 height 10
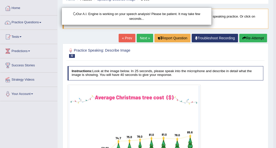
scroll to position [15, 0]
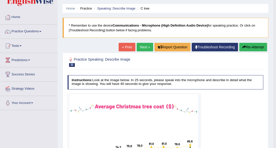
click at [244, 45] on button "Re-Attempt" at bounding box center [253, 47] width 28 height 9
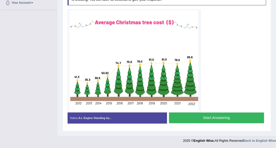
click at [227, 116] on button "Start Answering" at bounding box center [216, 117] width 95 height 11
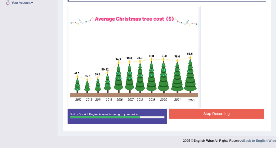
click at [191, 111] on button "Stop Recording" at bounding box center [216, 114] width 95 height 10
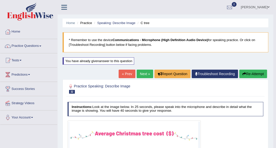
click at [137, 73] on link "Next »" at bounding box center [145, 74] width 17 height 9
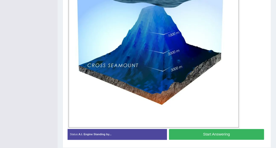
scroll to position [166, 0]
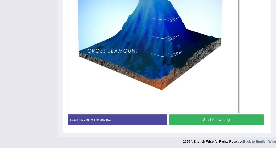
click at [220, 117] on button "Start Answering" at bounding box center [216, 119] width 95 height 11
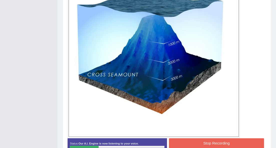
scroll to position [150, 0]
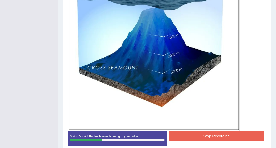
click at [207, 136] on button "Stop Recording" at bounding box center [216, 136] width 95 height 10
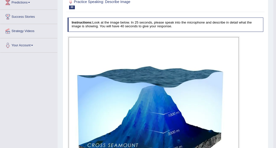
scroll to position [33, 0]
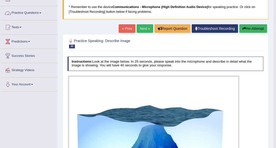
click at [42, 14] on link "Practice Questions" at bounding box center [28, 12] width 57 height 13
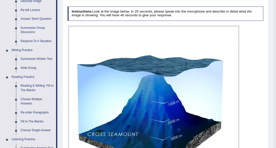
scroll to position [83, 0]
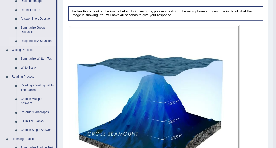
click at [34, 41] on link "Respond To A Situation" at bounding box center [37, 41] width 38 height 9
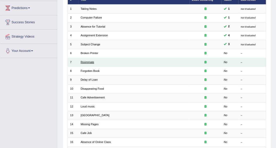
click at [94, 63] on td "Roommate" at bounding box center [133, 62] width 111 height 9
click at [94, 63] on link "Roommate" at bounding box center [88, 62] width 14 height 3
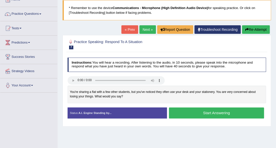
scroll to position [33, 0]
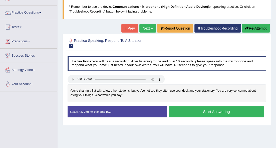
click at [187, 109] on button "Start Answering" at bounding box center [216, 111] width 95 height 11
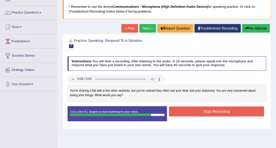
click at [203, 110] on button "Stop Recording" at bounding box center [216, 111] width 95 height 10
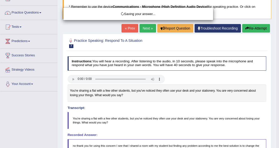
click at [252, 27] on div "Saving your answer..." at bounding box center [139, 74] width 279 height 148
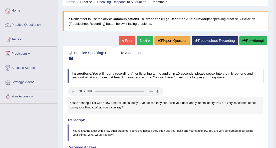
scroll to position [0, 0]
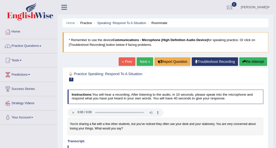
click at [258, 60] on button "Re-Attempt" at bounding box center [253, 61] width 28 height 9
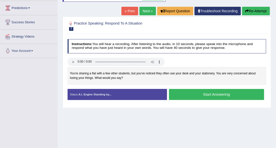
scroll to position [67, 0]
click at [185, 90] on button "Start Answering" at bounding box center [216, 94] width 95 height 11
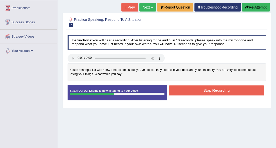
click at [195, 87] on button "Stop Recording" at bounding box center [216, 90] width 95 height 10
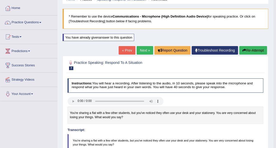
scroll to position [17, 0]
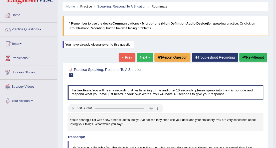
click at [145, 58] on link "Next »" at bounding box center [145, 57] width 17 height 9
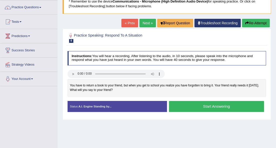
scroll to position [33, 0]
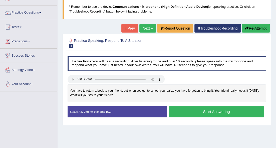
click at [148, 27] on link "Next »" at bounding box center [147, 28] width 17 height 9
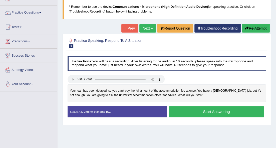
click at [177, 112] on button "Start Answering" at bounding box center [216, 111] width 95 height 11
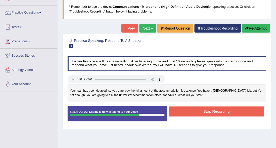
drag, startPoint x: 201, startPoint y: 109, endPoint x: 198, endPoint y: 109, distance: 2.8
click at [200, 109] on button "Stop Recording" at bounding box center [216, 111] width 95 height 10
